Goal: Task Accomplishment & Management: Use online tool/utility

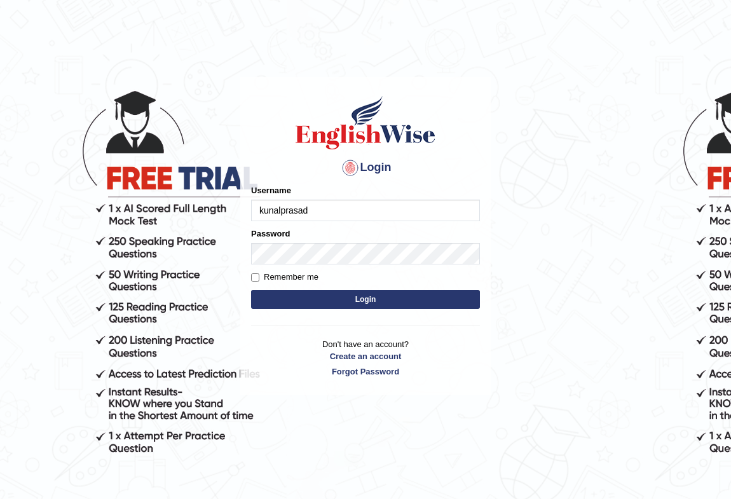
type input "kunalprasad"
click at [266, 298] on button "Login" at bounding box center [365, 299] width 229 height 19
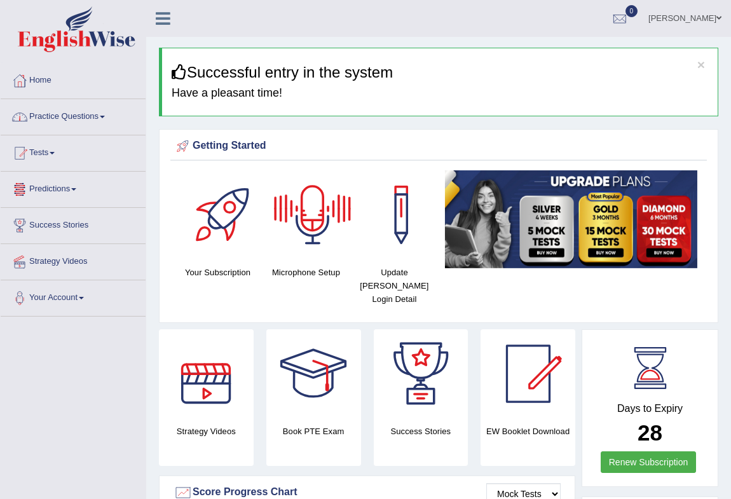
click at [308, 228] on div at bounding box center [312, 214] width 89 height 89
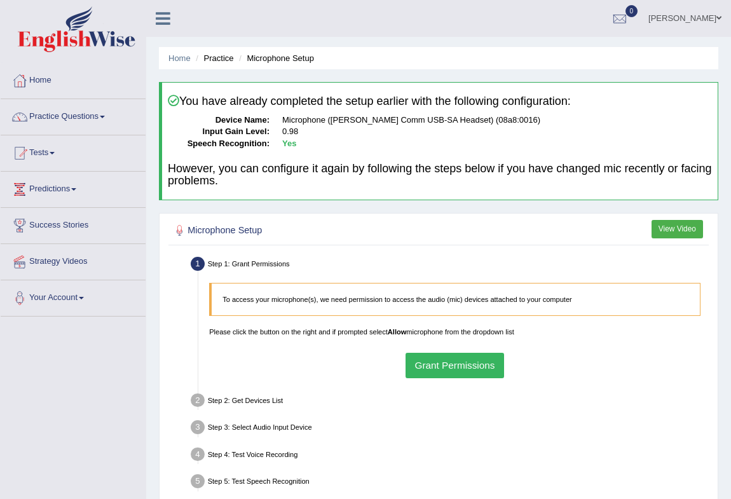
click at [438, 362] on button "Grant Permissions" at bounding box center [455, 365] width 99 height 25
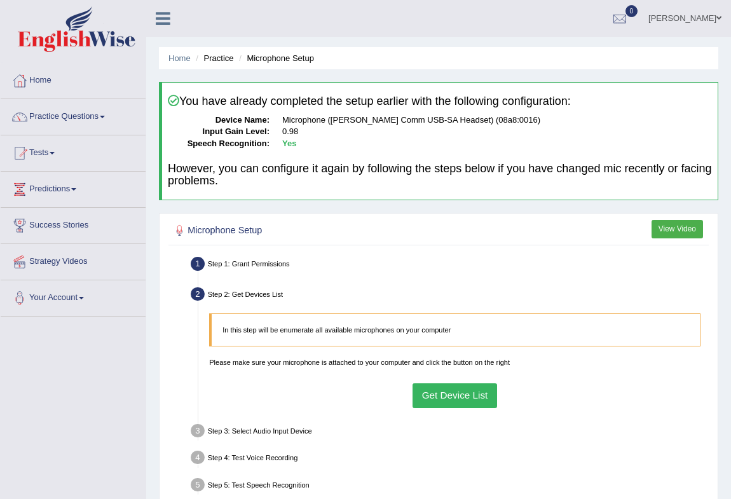
click at [431, 395] on button "Get Device List" at bounding box center [455, 395] width 85 height 25
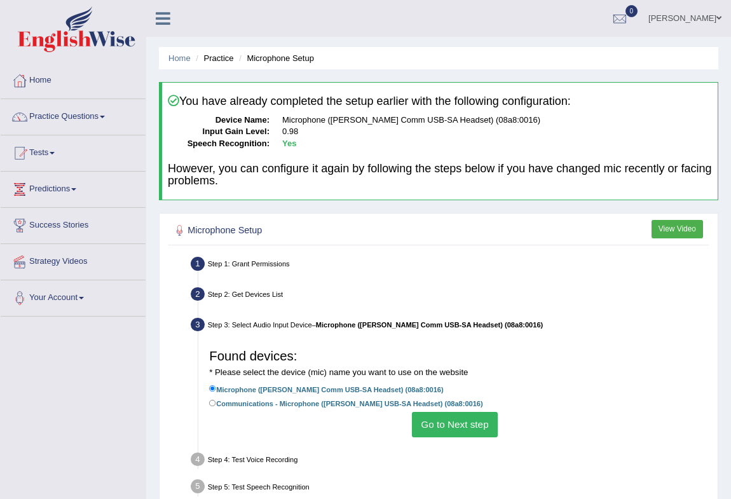
click at [432, 421] on button "Go to Next step" at bounding box center [455, 424] width 86 height 25
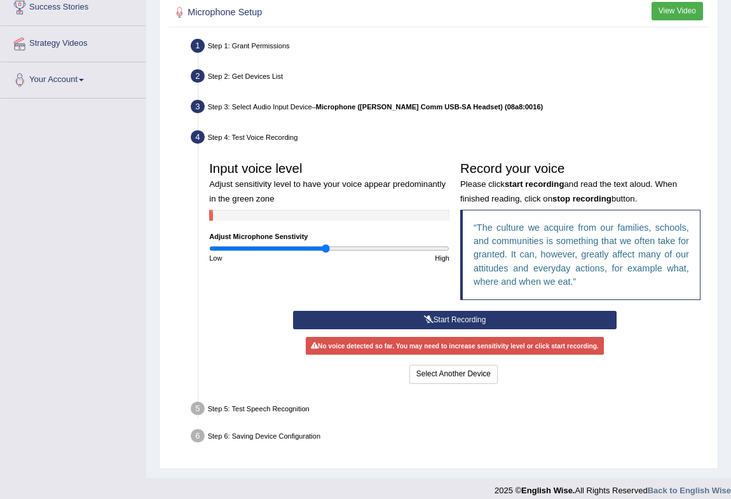
scroll to position [228, 0]
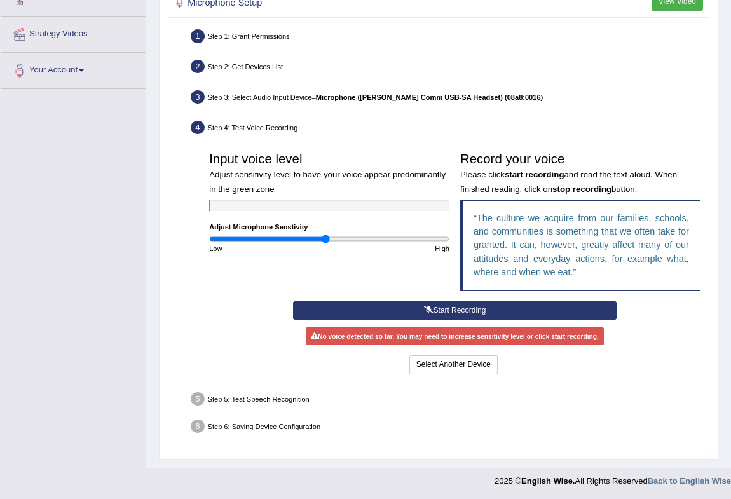
click at [445, 313] on button "Start Recording" at bounding box center [455, 310] width 324 height 18
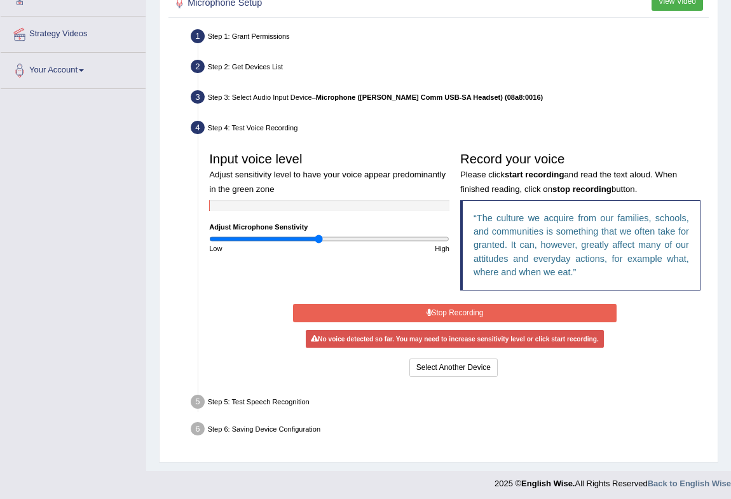
drag, startPoint x: 325, startPoint y: 238, endPoint x: 318, endPoint y: 236, distance: 6.5
click at [318, 236] on input "range" at bounding box center [329, 239] width 240 height 9
click at [312, 237] on input "range" at bounding box center [329, 239] width 240 height 9
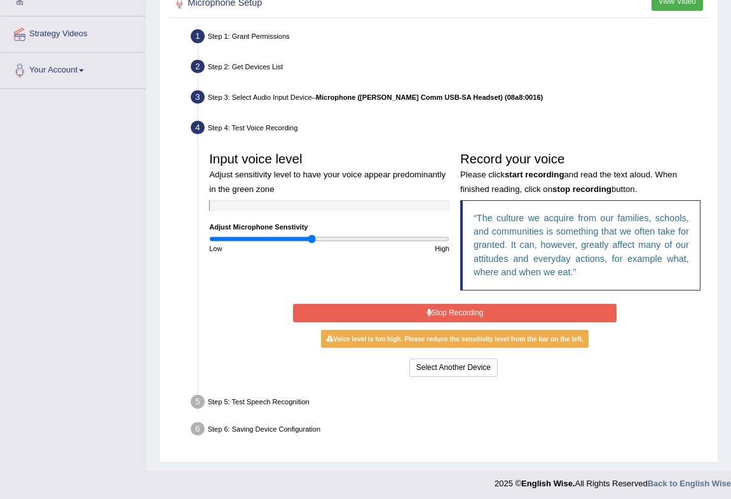
click at [310, 236] on input "range" at bounding box center [329, 239] width 240 height 9
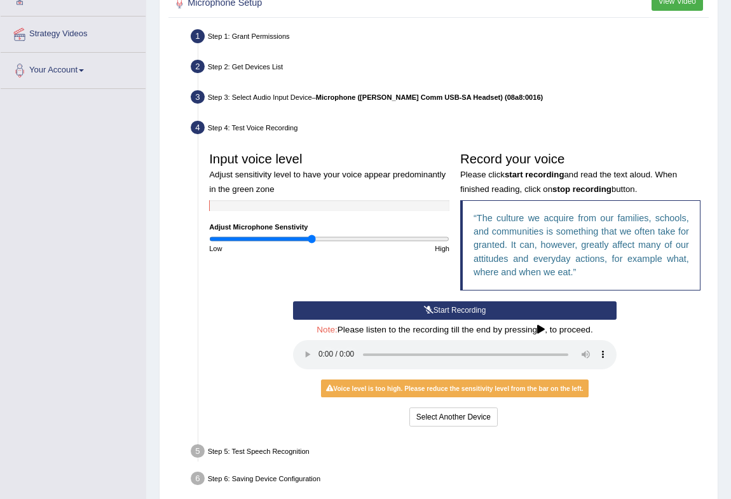
click at [310, 236] on input "range" at bounding box center [329, 239] width 240 height 9
click at [334, 308] on button "Start Recording" at bounding box center [455, 310] width 324 height 18
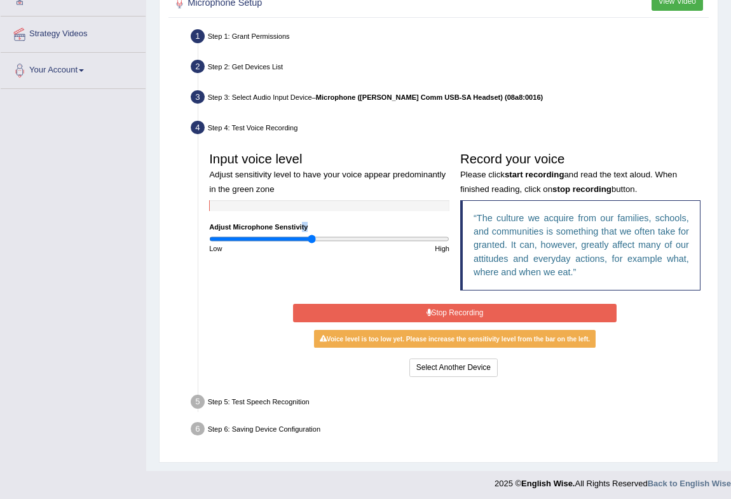
drag, startPoint x: 301, startPoint y: 230, endPoint x: 312, endPoint y: 230, distance: 10.8
click at [312, 230] on div "Input voice level Adjust sensitivity level to have your voice appear predominan…" at bounding box center [329, 199] width 251 height 107
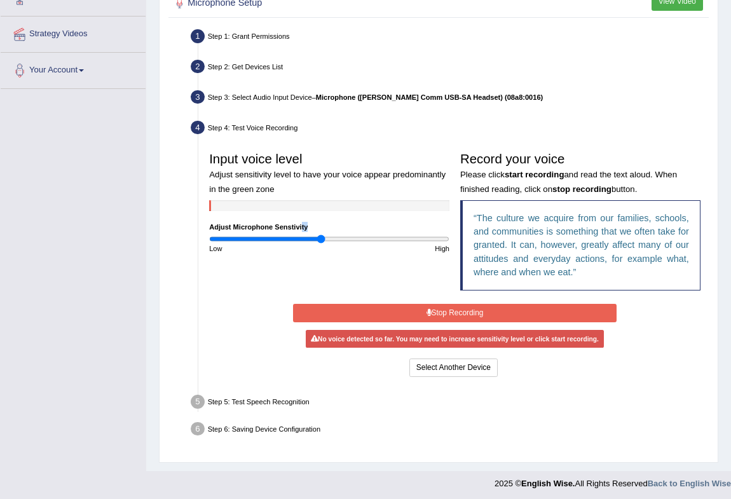
click at [320, 238] on input "range" at bounding box center [329, 239] width 240 height 9
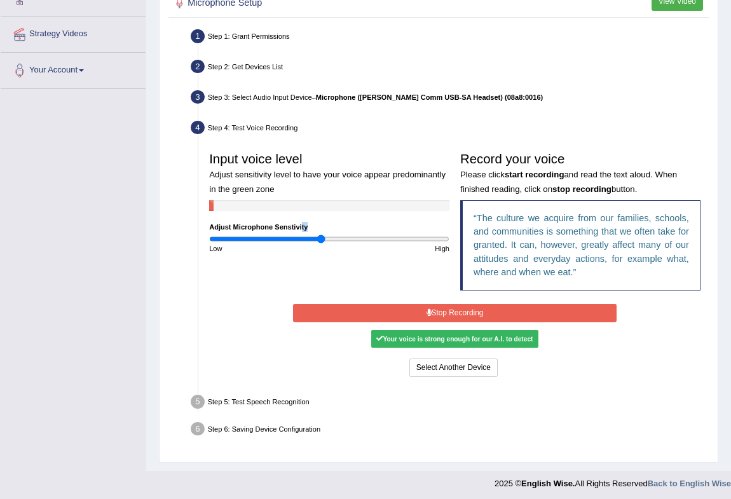
click at [356, 312] on button "Stop Recording" at bounding box center [455, 313] width 324 height 18
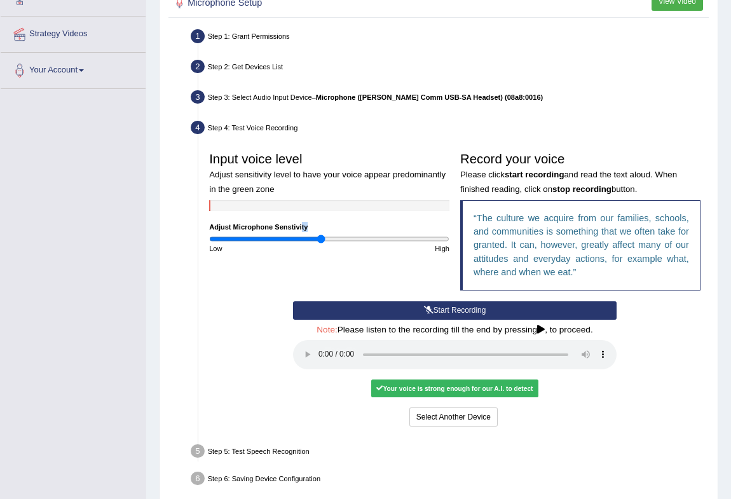
click at [356, 312] on button "Start Recording" at bounding box center [455, 310] width 324 height 18
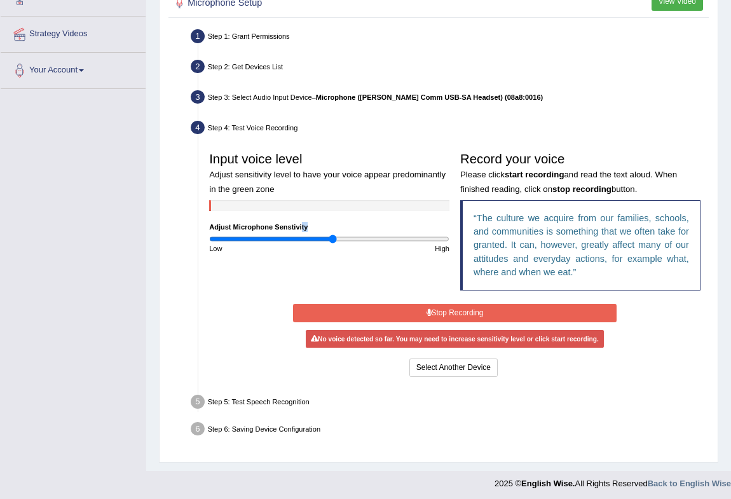
drag, startPoint x: 322, startPoint y: 236, endPoint x: 333, endPoint y: 235, distance: 10.9
click at [333, 235] on input "range" at bounding box center [329, 239] width 240 height 9
click at [344, 317] on button "Stop Recording" at bounding box center [455, 313] width 324 height 18
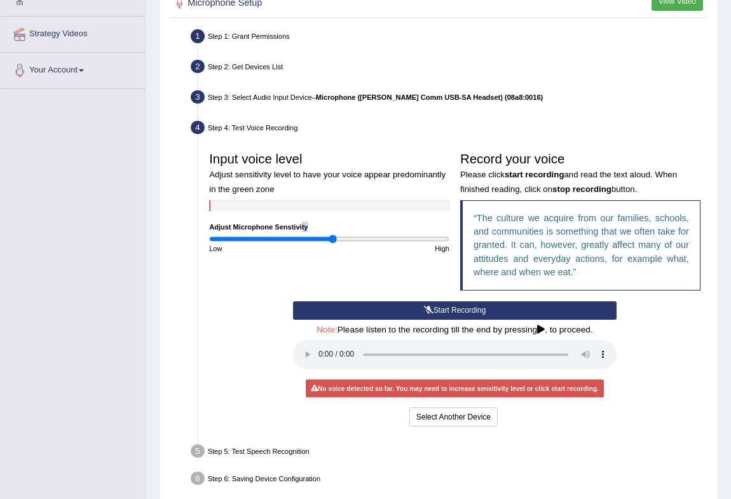
click at [344, 317] on button "Start Recording" at bounding box center [455, 310] width 324 height 18
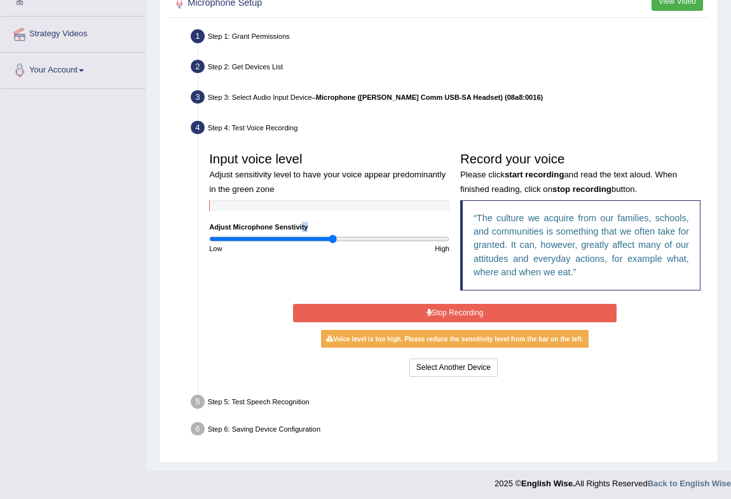
click at [330, 235] on input "range" at bounding box center [329, 239] width 240 height 9
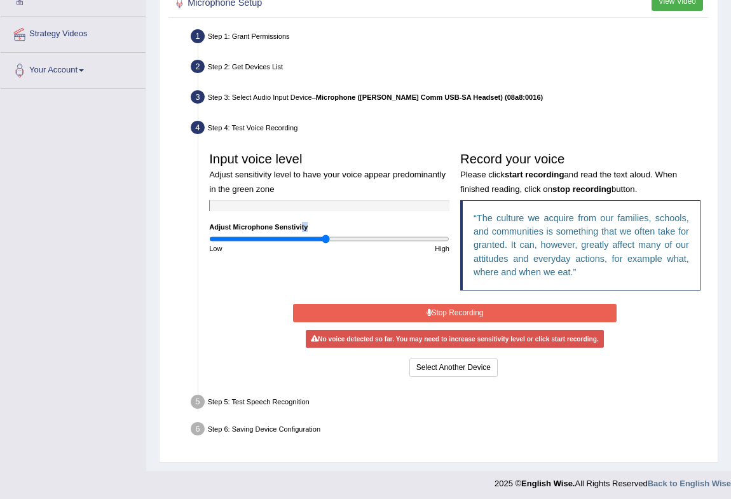
click at [325, 239] on input "range" at bounding box center [329, 239] width 240 height 9
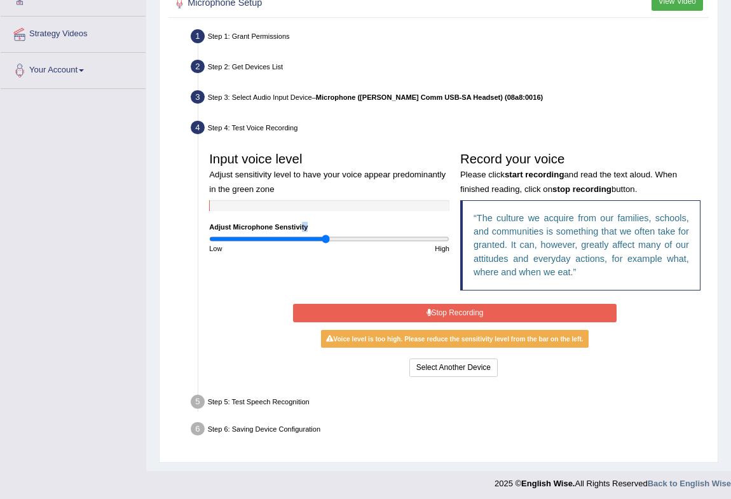
click at [324, 239] on input "range" at bounding box center [329, 239] width 240 height 9
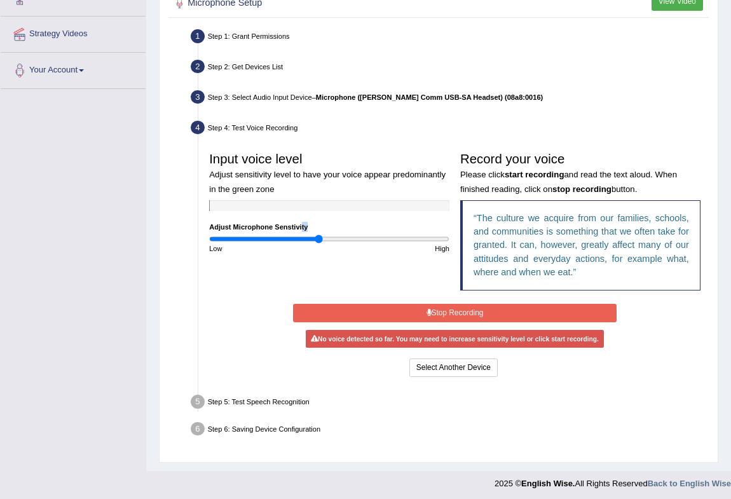
type input "0.92"
click at [319, 236] on input "range" at bounding box center [329, 239] width 240 height 9
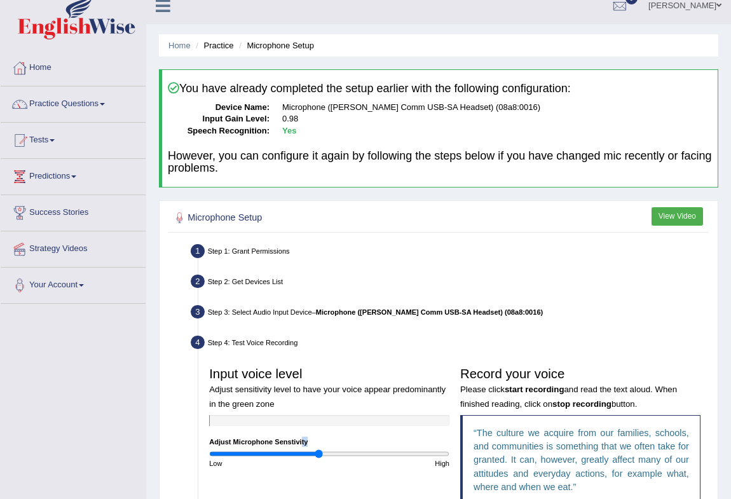
scroll to position [0, 0]
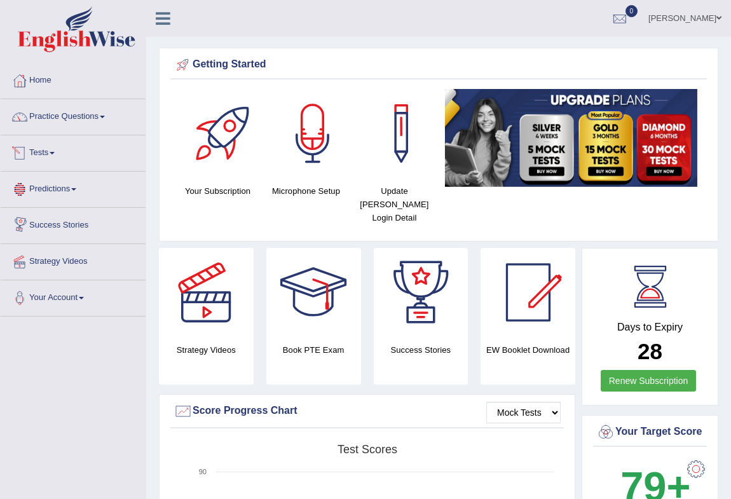
click at [55, 153] on span at bounding box center [52, 153] width 5 height 3
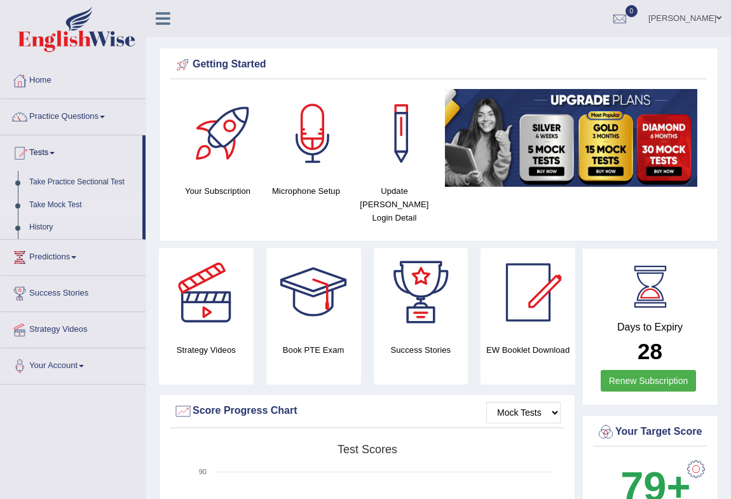
click at [64, 200] on link "Take Mock Test" at bounding box center [83, 205] width 119 height 23
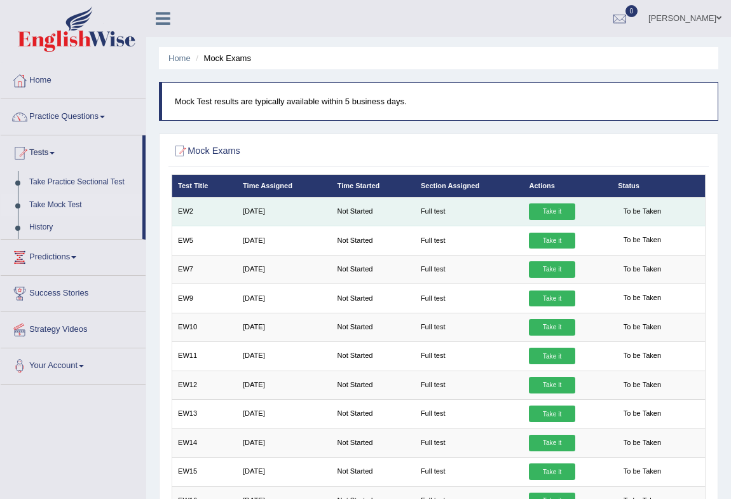
click at [544, 210] on link "Take it" at bounding box center [552, 211] width 46 height 17
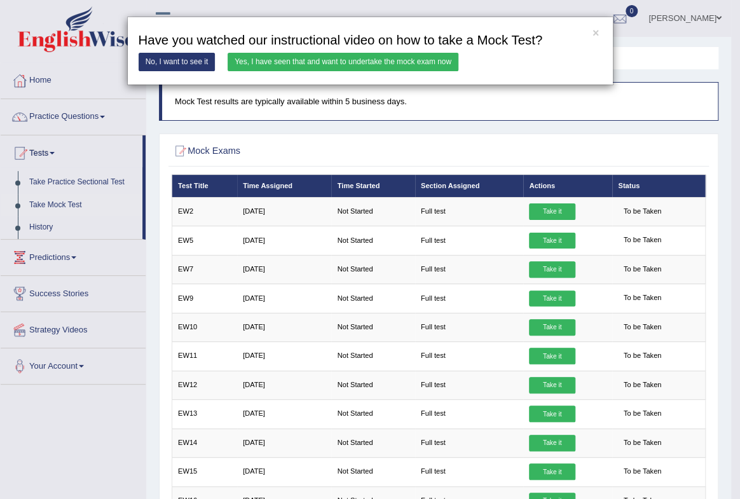
click at [356, 58] on link "Yes, I have seen that and want to undertake the mock exam now" at bounding box center [343, 62] width 231 height 18
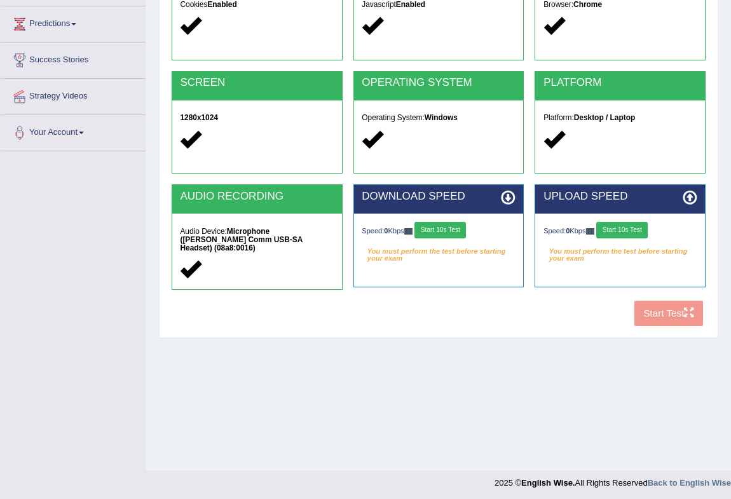
scroll to position [168, 0]
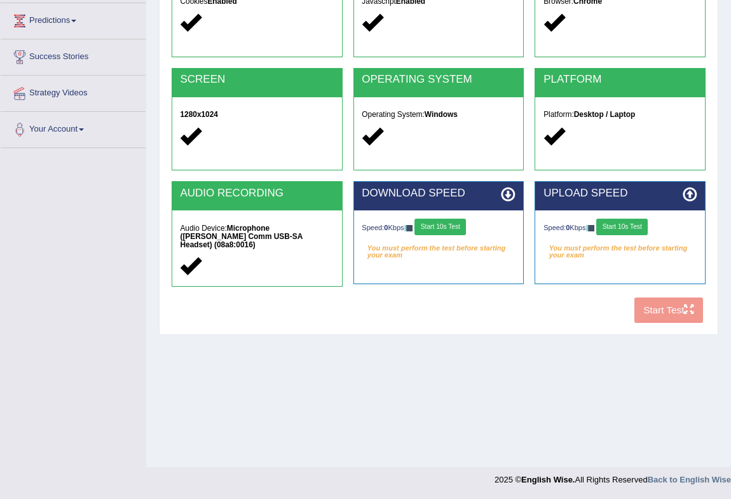
click at [431, 224] on button "Start 10s Test" at bounding box center [439, 227] width 51 height 17
click at [608, 224] on button "Start 10s Test" at bounding box center [621, 227] width 51 height 17
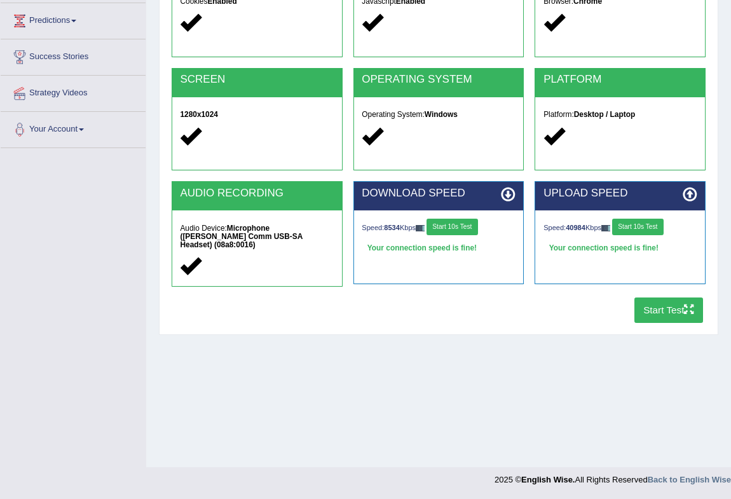
click at [656, 314] on button "Start Test" at bounding box center [668, 310] width 69 height 25
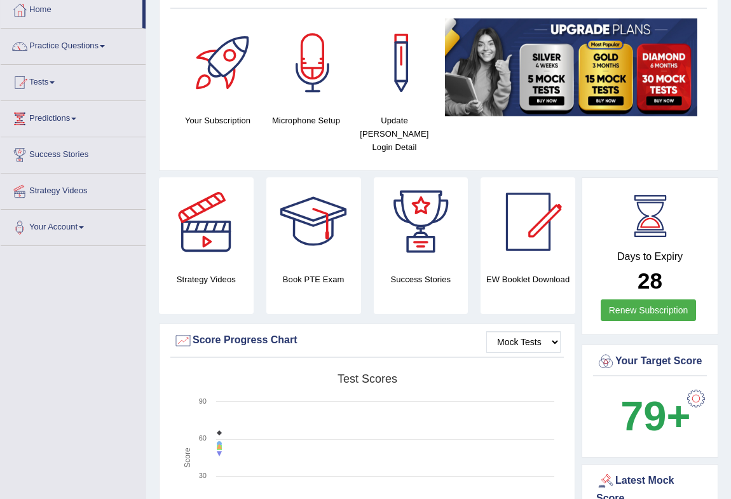
scroll to position [57, 0]
